Goal: Find specific page/section: Find specific page/section

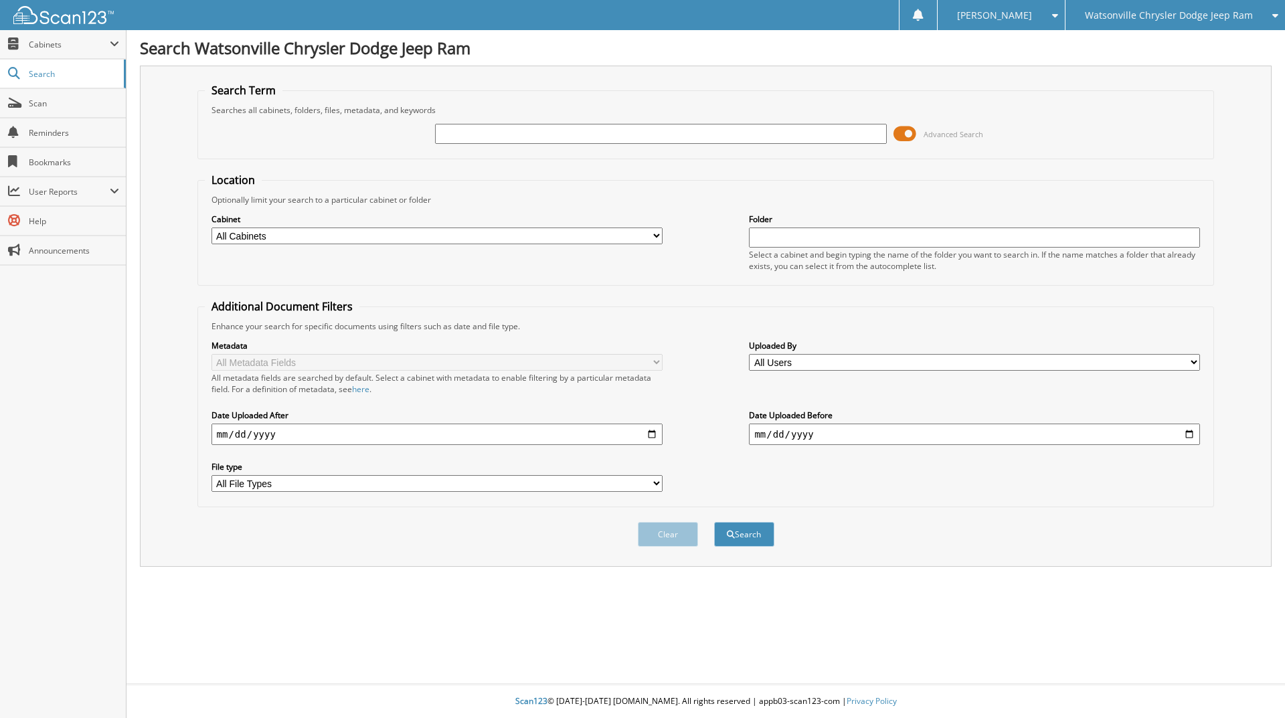
click at [484, 140] on input "text" at bounding box center [660, 134] width 451 height 20
type input "pd828"
click at [714, 522] on button "Search" at bounding box center [744, 534] width 60 height 25
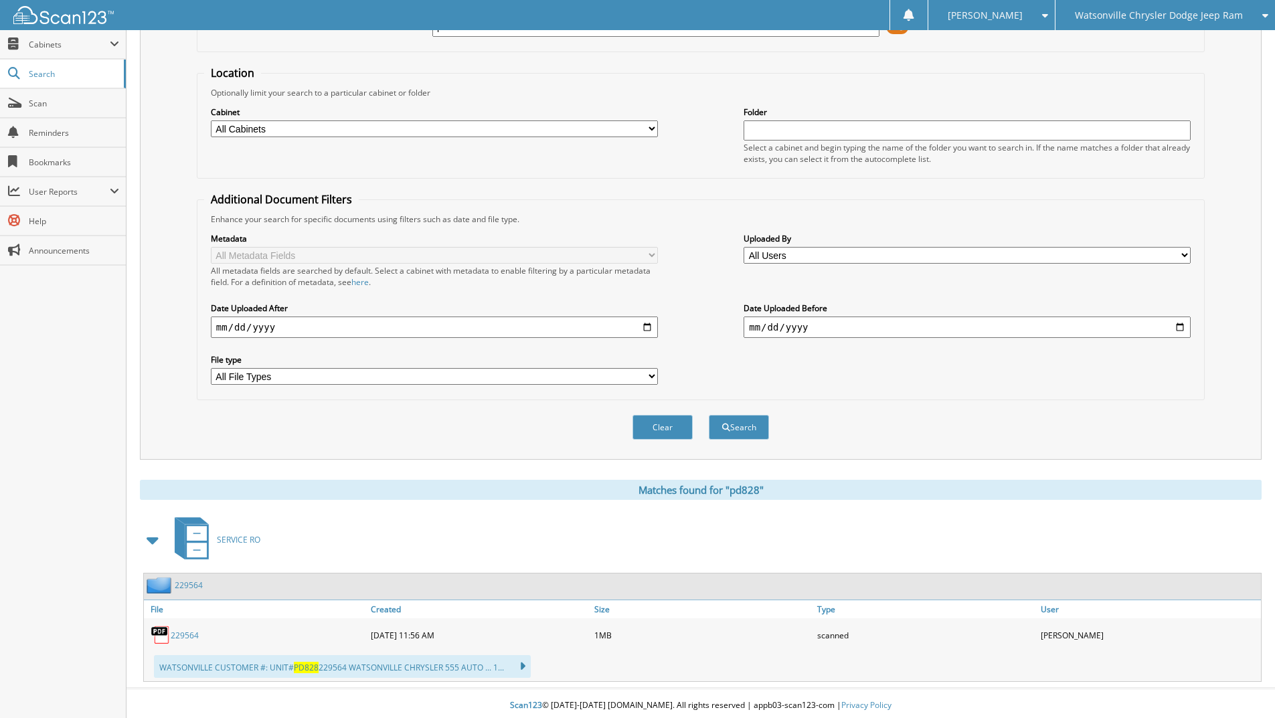
scroll to position [112, 0]
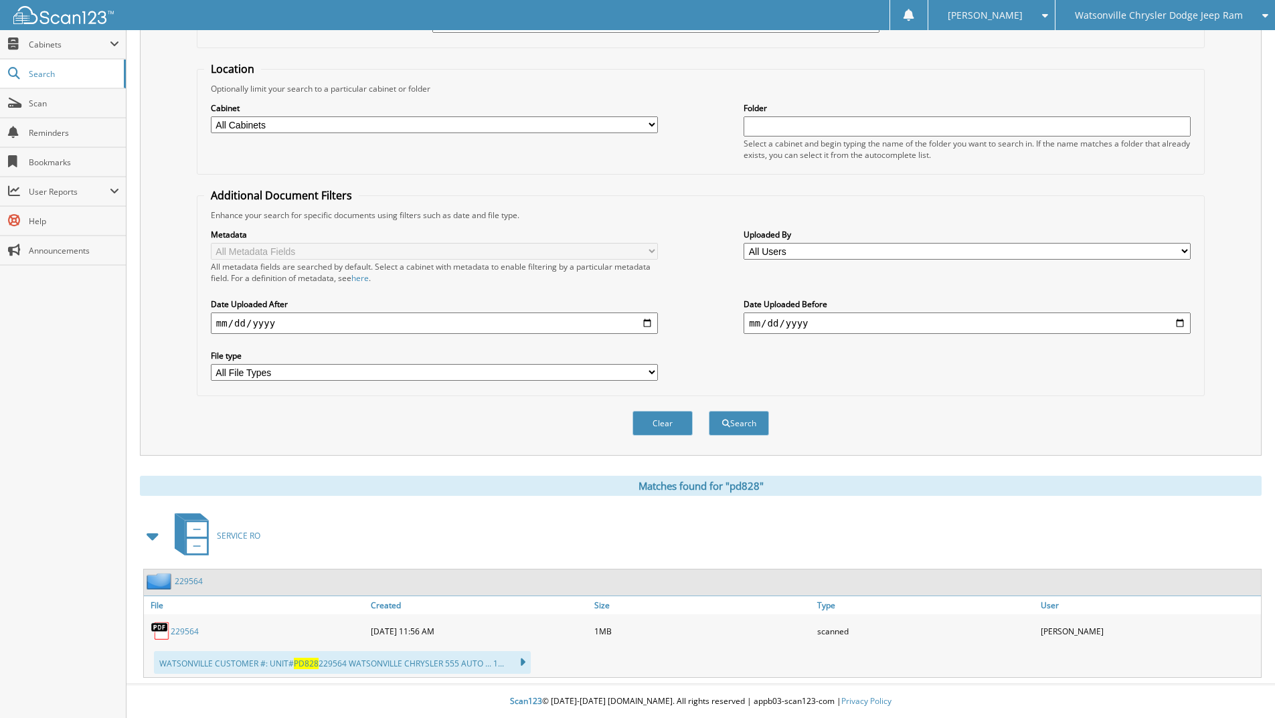
click at [189, 631] on link "229564" at bounding box center [185, 631] width 28 height 11
